Goal: Check status: Check status

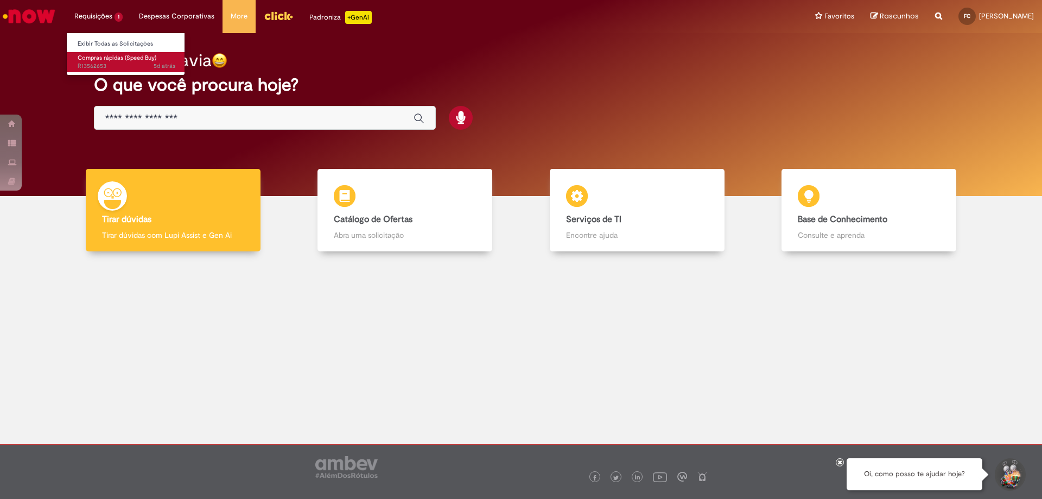
click at [103, 58] on span "Compras rápidas (Speed Buy)" at bounding box center [117, 58] width 79 height 8
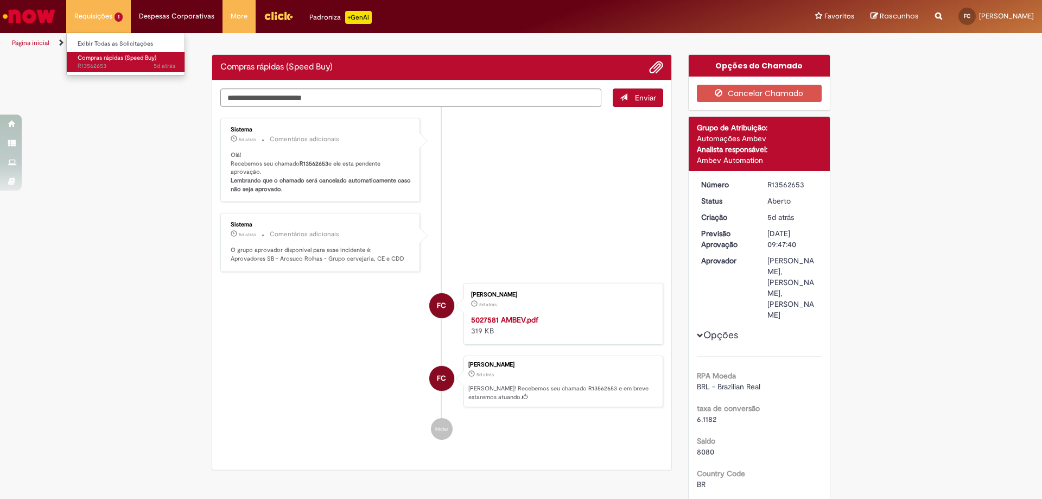
click at [123, 68] on span "5d atrás 5 dias atrás R13562653" at bounding box center [127, 66] width 98 height 9
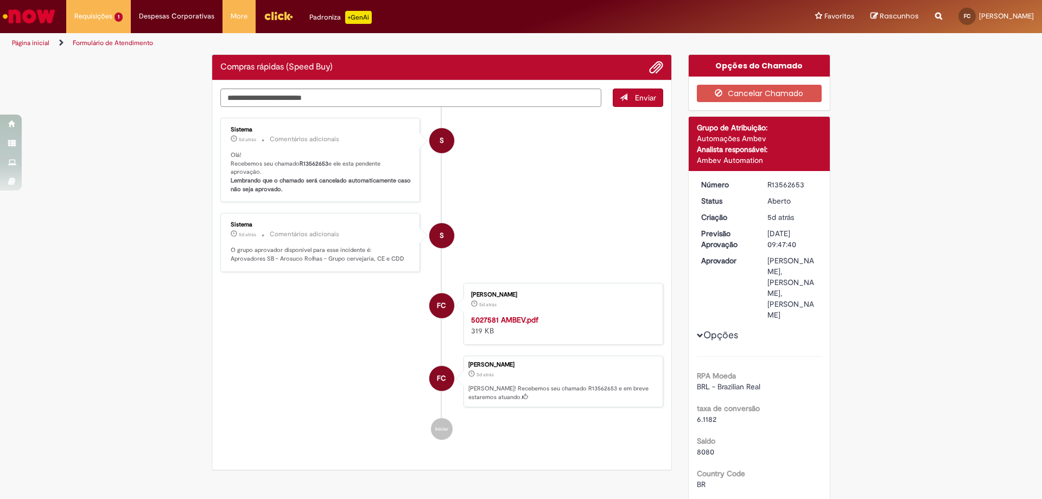
click at [418, 215] on li "S Sistema 5d atrás 5 dias atrás Comentários adicionais O grupo aprovador dispon…" at bounding box center [441, 242] width 443 height 59
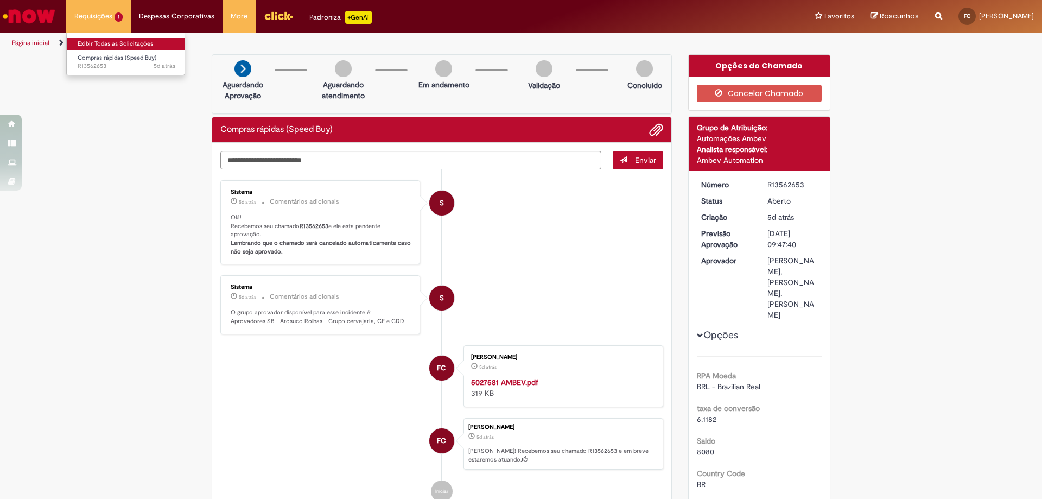
click at [126, 46] on link "Exibir Todas as Solicitações" at bounding box center [126, 44] width 119 height 12
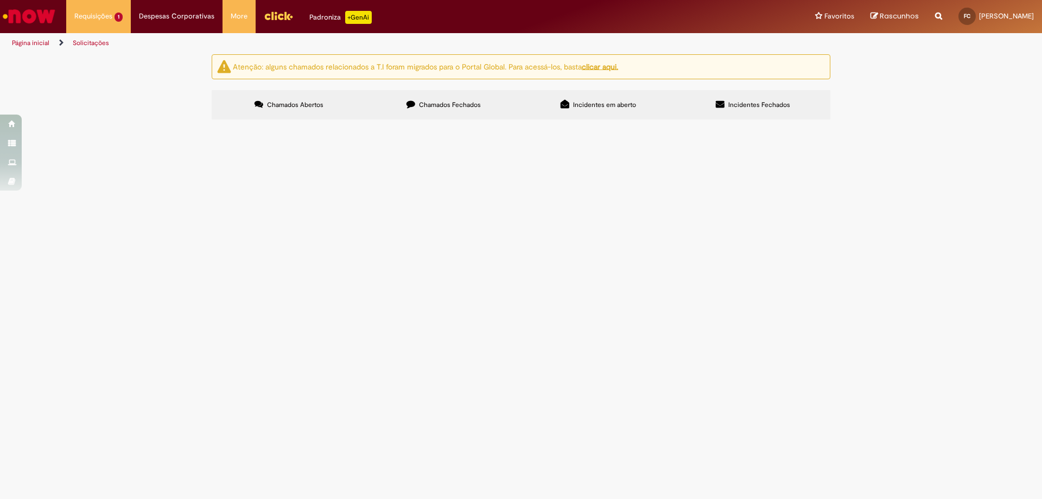
click at [403, 114] on label "Chamados Fechados" at bounding box center [443, 104] width 155 height 29
click at [0, 0] on span "Solicitação de aquisição de materiais de limpeza diversos com o objetivo de gar…" at bounding box center [0, 0] width 0 height 0
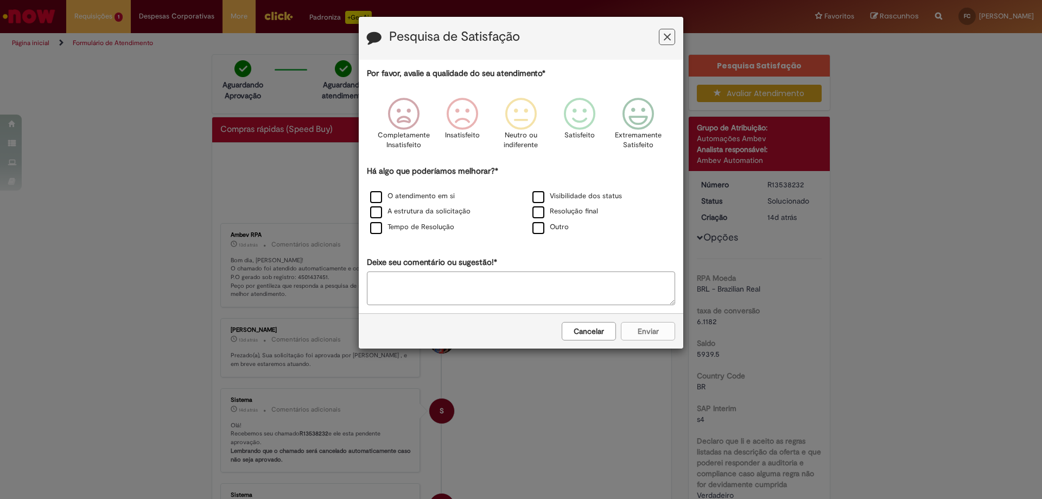
click at [669, 36] on icon "Feedback" at bounding box center [667, 36] width 7 height 11
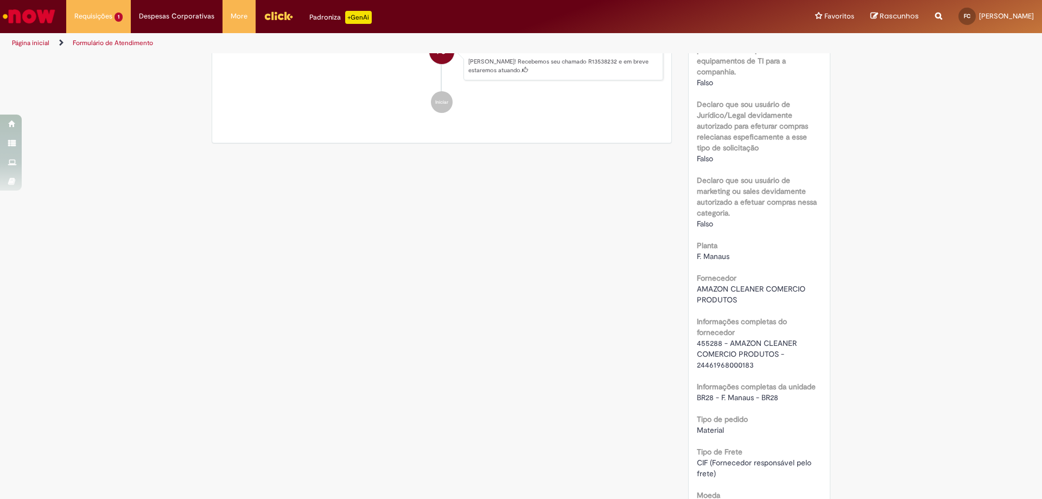
scroll to position [705, 0]
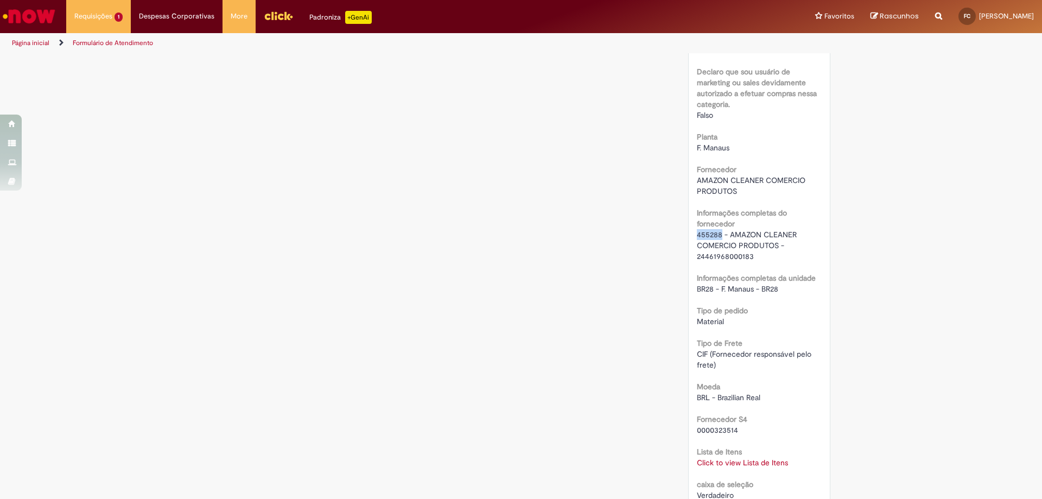
drag, startPoint x: 717, startPoint y: 237, endPoint x: 694, endPoint y: 237, distance: 23.9
click at [697, 237] on span "455288 - AMAZON CLEANER COMERCIO PRODUTOS - 24461968000183" at bounding box center [748, 245] width 102 height 31
copy span "455288"
drag, startPoint x: 693, startPoint y: 257, endPoint x: 751, endPoint y: 257, distance: 58.1
click at [751, 257] on div "455288 - AMAZON CLEANER COMERCIO PRODUTOS - 24461968000183" at bounding box center [759, 245] width 125 height 33
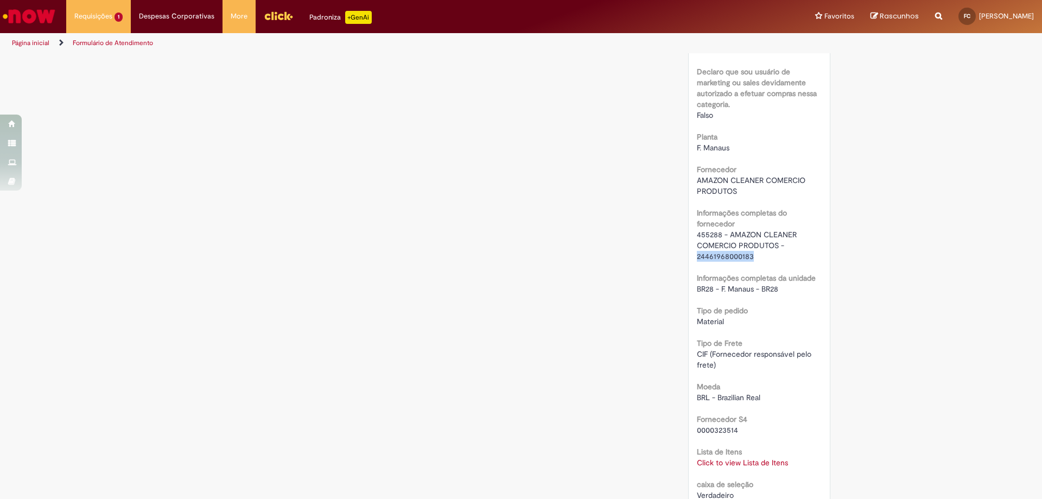
copy span "24461968000183"
